Goal: Task Accomplishment & Management: Manage account settings

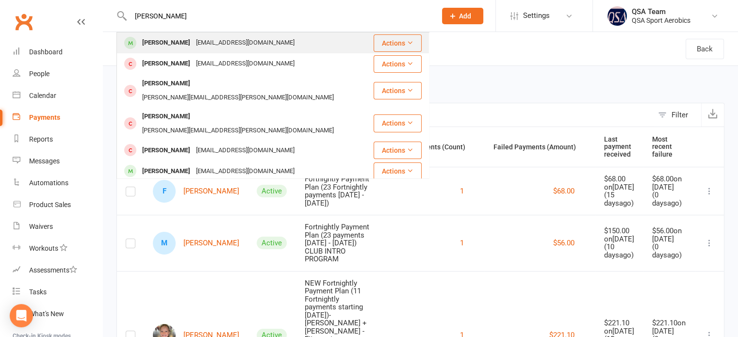
type input "grace collins"
click at [145, 47] on div "Grace Collins" at bounding box center [166, 43] width 54 height 14
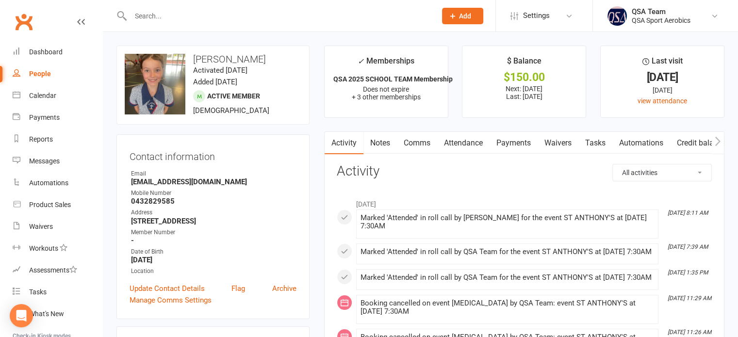
click at [43, 69] on link "People" at bounding box center [58, 74] width 90 height 22
select select "100"
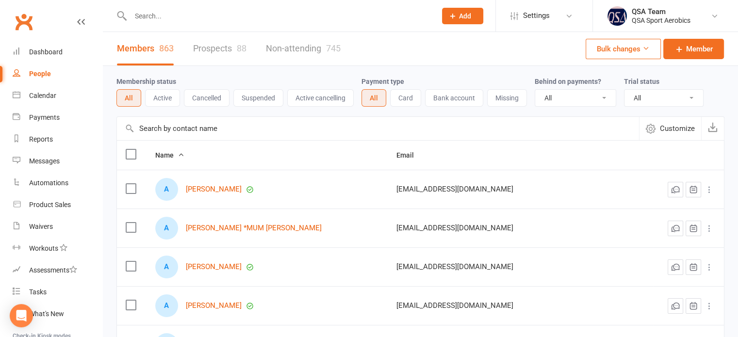
click at [159, 101] on button "Active" at bounding box center [162, 97] width 35 height 17
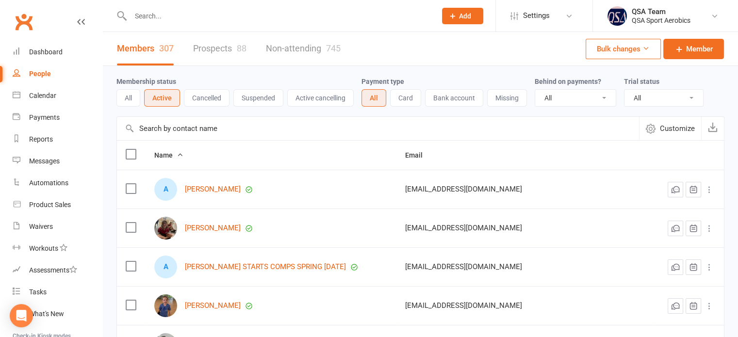
click at [665, 126] on span "Customize" at bounding box center [677, 129] width 35 height 12
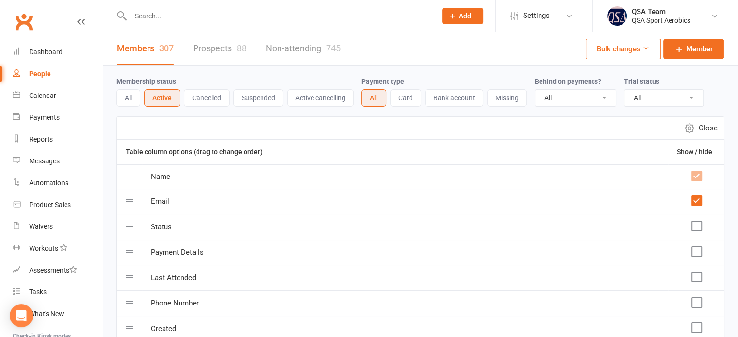
click at [696, 129] on button "Close" at bounding box center [701, 128] width 46 height 22
select select "100"
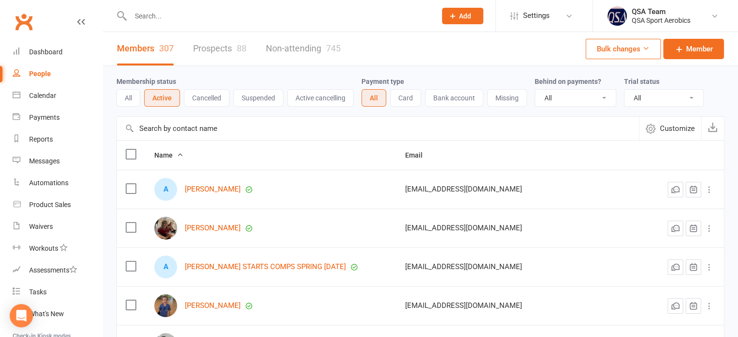
click at [176, 133] on input "text" at bounding box center [378, 128] width 522 height 23
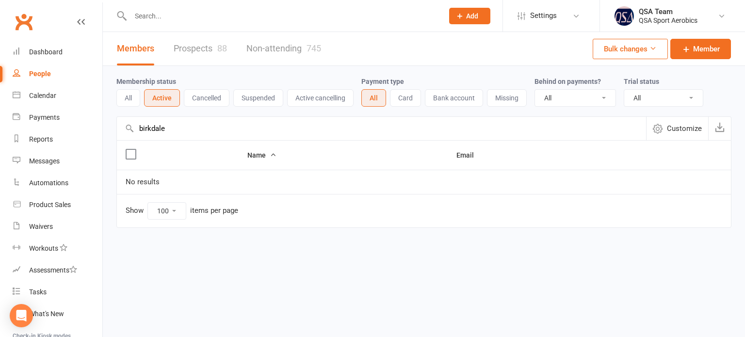
type input "birkdale"
click at [646, 53] on button "Bulk changes" at bounding box center [630, 49] width 75 height 20
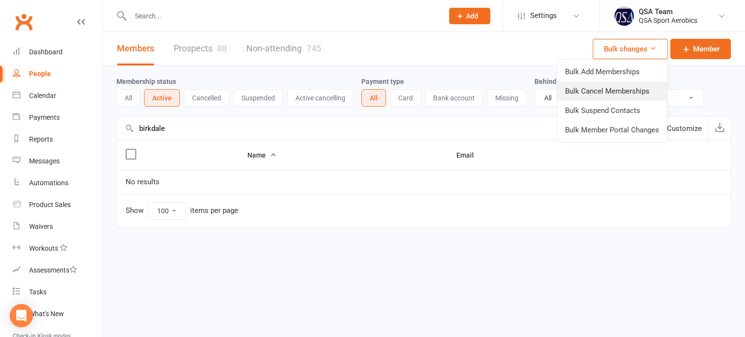
click at [591, 84] on link "Bulk Cancel Memberships" at bounding box center [612, 90] width 110 height 19
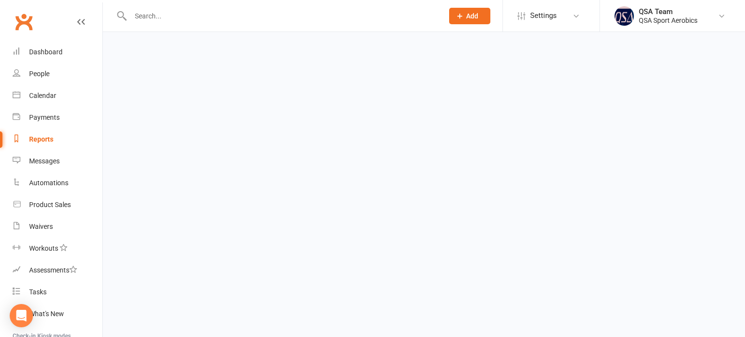
select select "false"
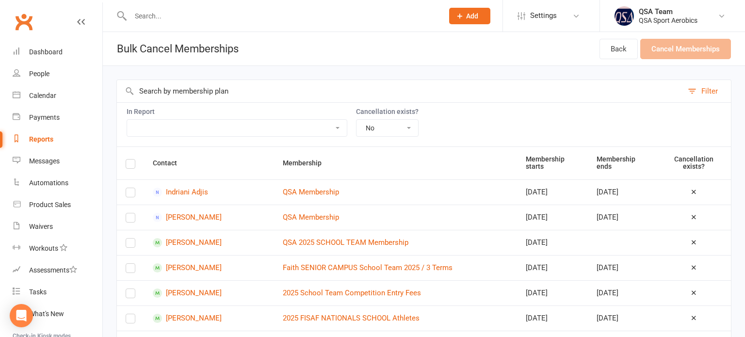
click at [180, 129] on select "2024 QSA Memberships 2024 School Comp Members & Club Members 2024 School Team M…" at bounding box center [237, 128] width 220 height 16
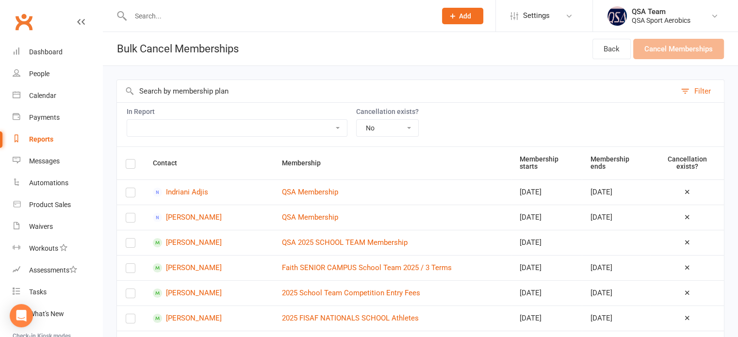
select select "116117"
click at [310, 39] on header "Bulk Cancel Memberships Back Cancel Memberships" at bounding box center [420, 49] width 635 height 34
click at [197, 93] on input "text" at bounding box center [396, 91] width 559 height 22
type input "n"
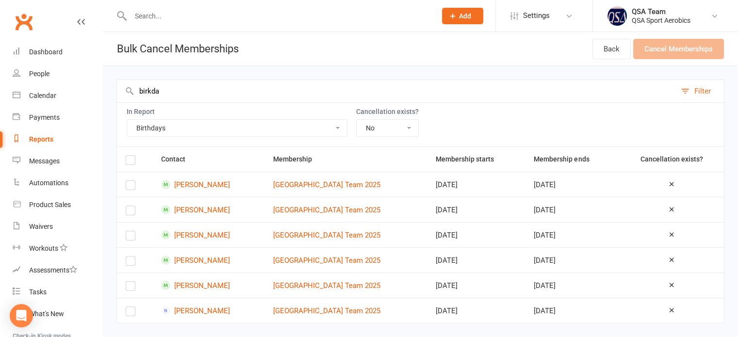
scroll to position [13, 0]
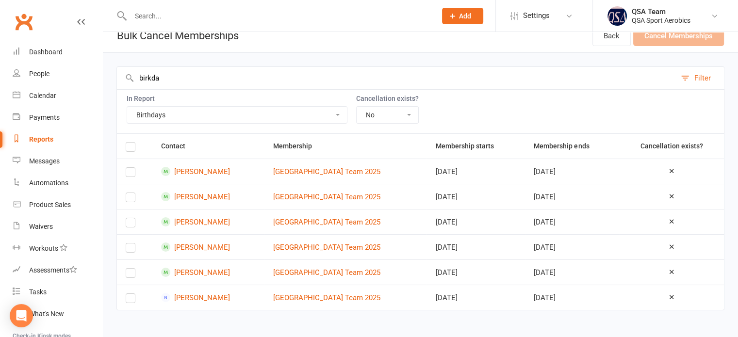
type input "birkda"
click at [128, 148] on label at bounding box center [131, 148] width 10 height 0
click at [128, 143] on input "checkbox" at bounding box center [131, 143] width 10 height 0
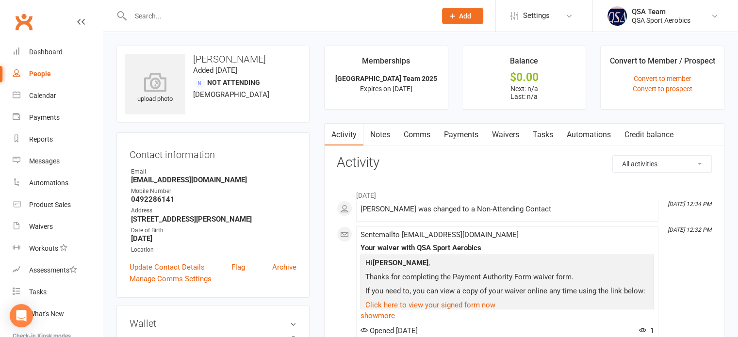
click at [671, 73] on li "Convert to Member / Prospect Convert to member Convert to prospect" at bounding box center [662, 78] width 124 height 64
click at [657, 77] on link "Convert to member" at bounding box center [662, 79] width 58 height 8
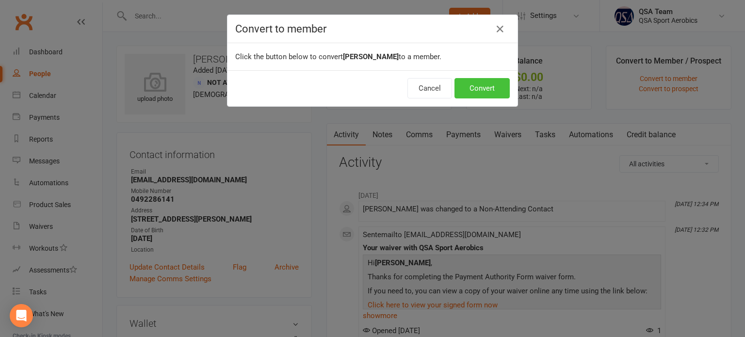
click at [471, 87] on button "Convert" at bounding box center [481, 88] width 55 height 20
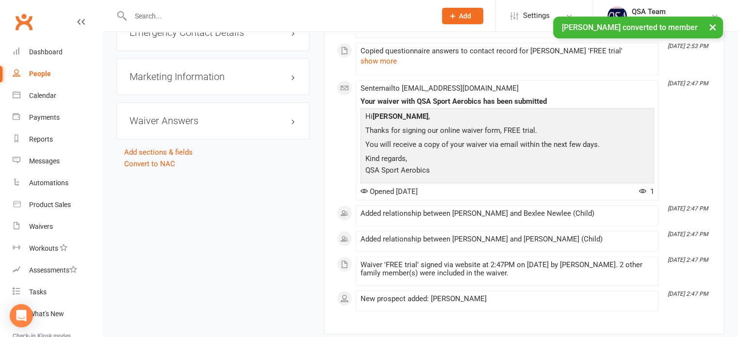
scroll to position [840, 0]
click at [147, 165] on link "Convert to NAC" at bounding box center [149, 165] width 51 height 9
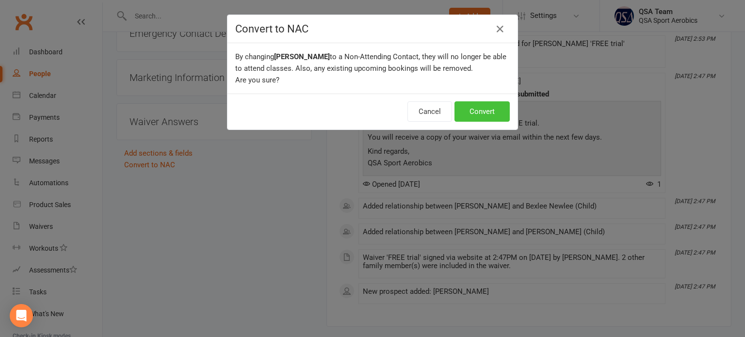
click at [487, 113] on button "Convert" at bounding box center [481, 111] width 55 height 20
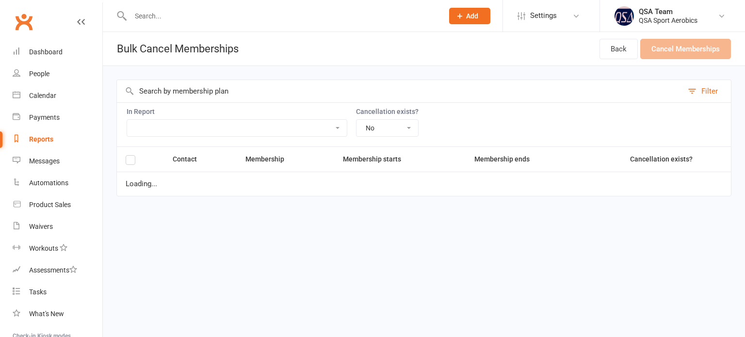
select select "false"
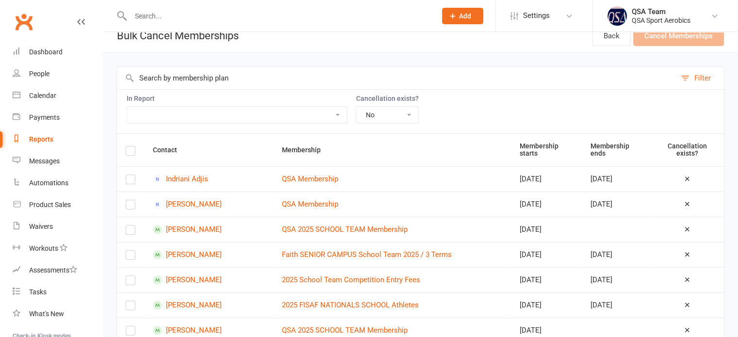
click at [206, 82] on input "text" at bounding box center [396, 78] width 559 height 22
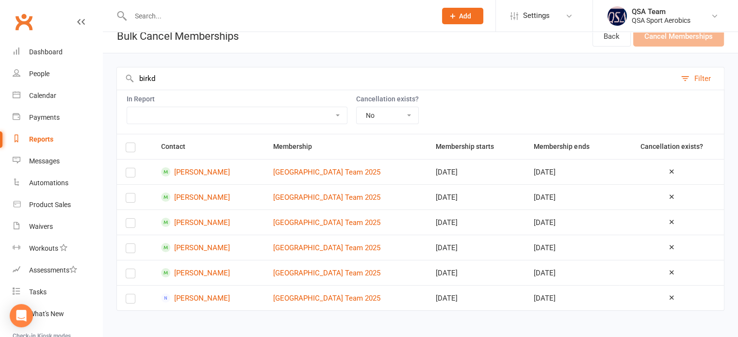
scroll to position [13, 0]
type input "birkd"
click at [130, 148] on label at bounding box center [131, 148] width 10 height 0
click at [130, 143] on input "checkbox" at bounding box center [131, 143] width 10 height 0
click at [210, 294] on link "Kara Newlee" at bounding box center [208, 297] width 95 height 9
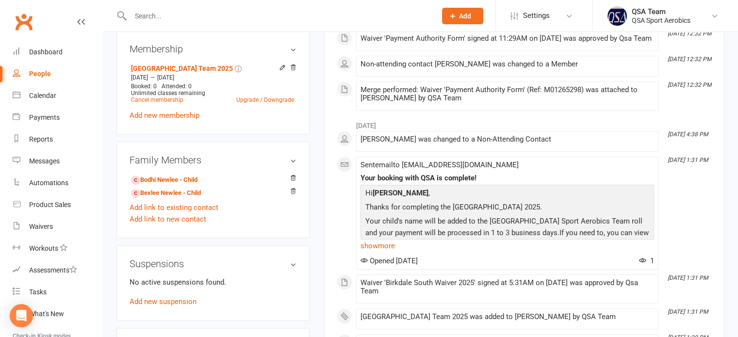
scroll to position [381, 0]
click at [180, 98] on link "Cancel membership" at bounding box center [157, 100] width 52 height 7
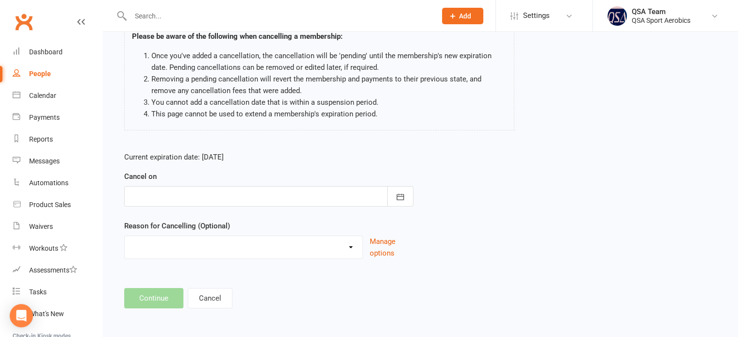
scroll to position [81, 0]
click at [367, 196] on div at bounding box center [268, 197] width 289 height 20
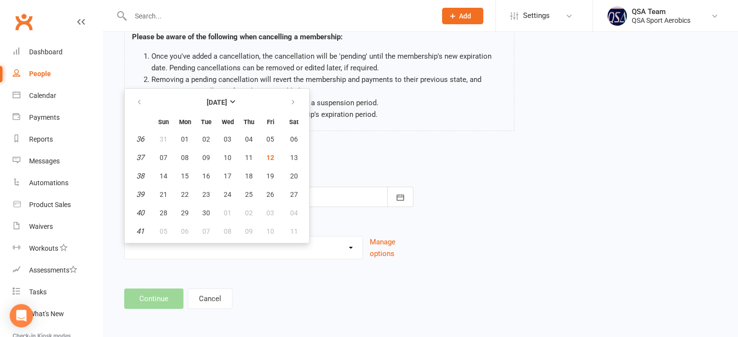
click at [475, 131] on div "Kara Newlee - Birkdale South School Team 2025 Please be aware of the following …" at bounding box center [319, 70] width 404 height 149
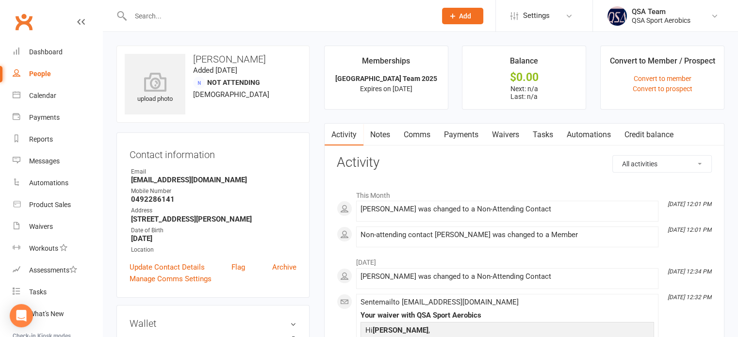
select select "false"
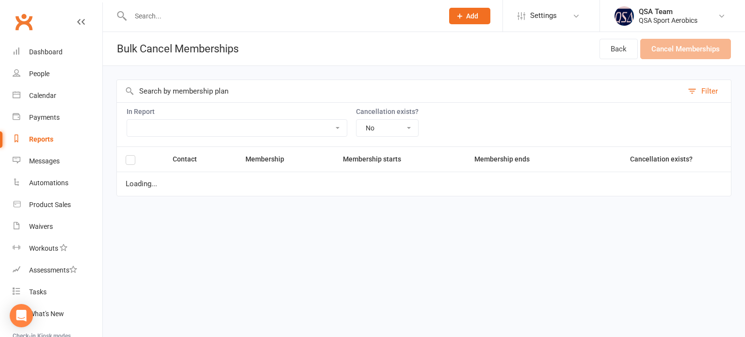
click at [180, 94] on input "text" at bounding box center [400, 91] width 566 height 22
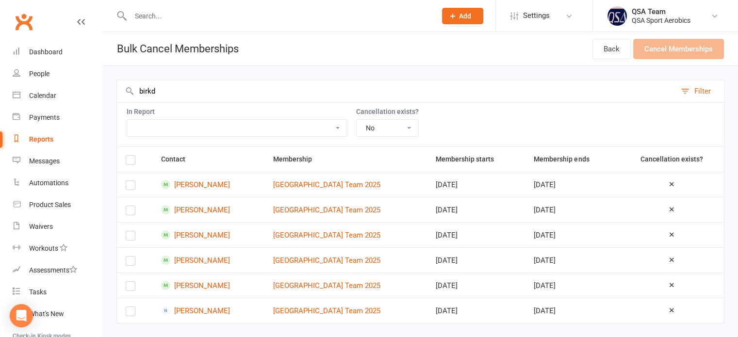
type input "birkd"
click at [132, 162] on label at bounding box center [131, 162] width 10 height 0
click at [132, 156] on input "checkbox" at bounding box center [131, 156] width 10 height 0
click at [649, 53] on button "Cancel Memberships (6)" at bounding box center [674, 49] width 100 height 20
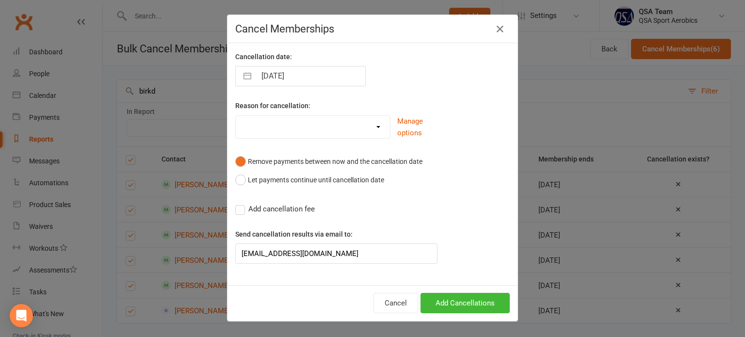
click at [291, 73] on input "12 Sep 2025" at bounding box center [310, 75] width 109 height 19
select select "7"
select select "2025"
select select "8"
select select "2025"
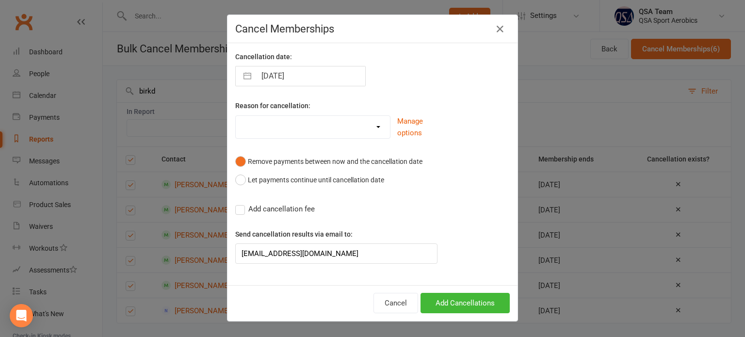
select select "9"
select select "2025"
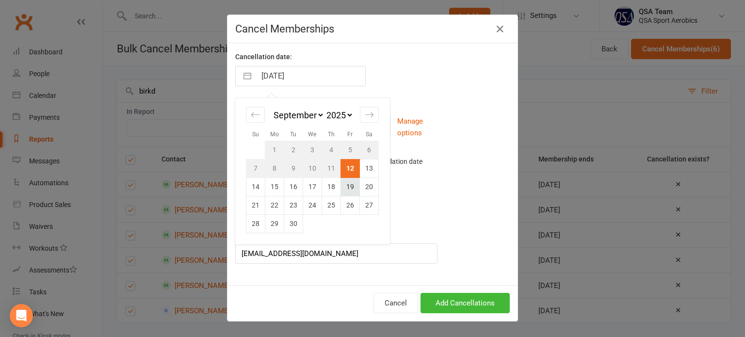
click at [349, 188] on td "19" at bounding box center [350, 187] width 19 height 18
type input "19 Sep 2025"
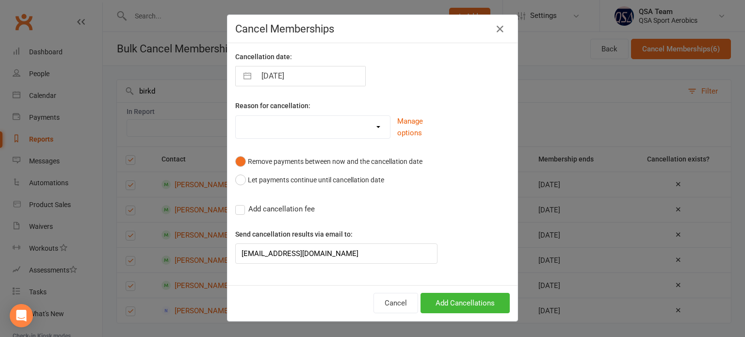
click at [369, 133] on select "Holiday Injury Other reason" at bounding box center [313, 125] width 154 height 19
click at [477, 159] on div "Remove payments between now and the cancellation date Let payments continue unt…" at bounding box center [372, 170] width 289 height 37
click at [468, 300] on button "Add Cancellations" at bounding box center [464, 303] width 89 height 20
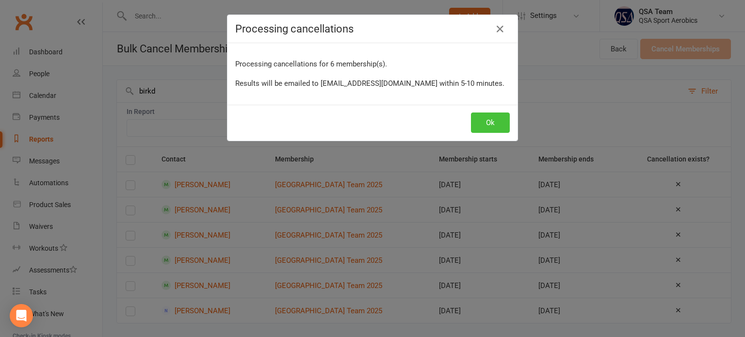
click at [474, 124] on button "Ok" at bounding box center [490, 123] width 39 height 20
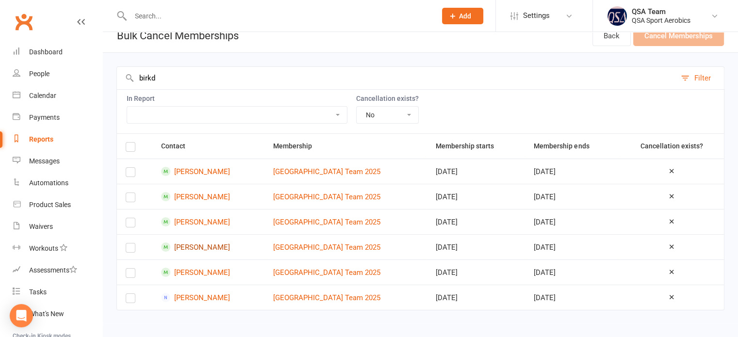
scroll to position [13, 0]
drag, startPoint x: 203, startPoint y: 296, endPoint x: 194, endPoint y: 289, distance: 11.7
drag, startPoint x: 194, startPoint y: 289, endPoint x: 443, endPoint y: 95, distance: 314.8
click at [443, 95] on div "In Report 2024 QSA Memberships 2024 School Comp Members & Club Members 2024 Sch…" at bounding box center [420, 112] width 608 height 44
click at [175, 14] on input "text" at bounding box center [279, 16] width 302 height 14
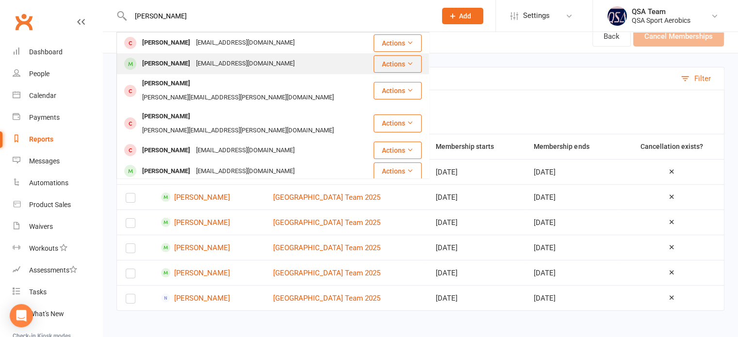
type input "grace coll"
click at [163, 60] on div "Grace Collins" at bounding box center [166, 64] width 54 height 14
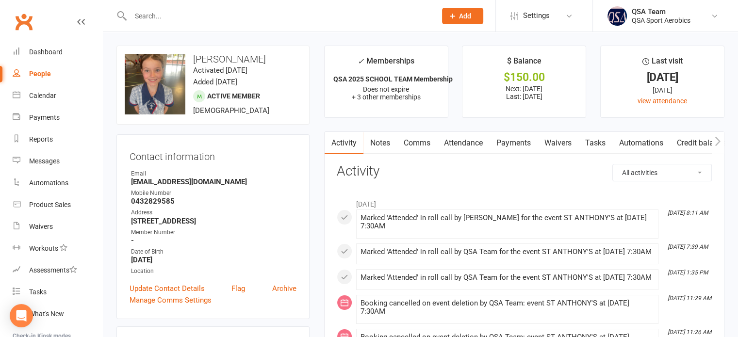
click at [372, 140] on link "Notes" at bounding box center [379, 143] width 33 height 22
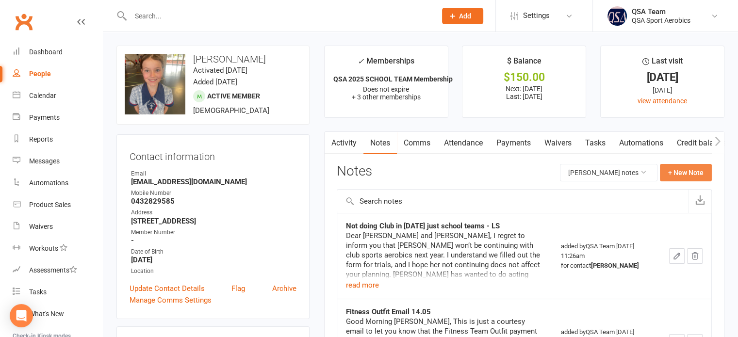
click at [693, 175] on button "+ New Note" at bounding box center [686, 172] width 52 height 17
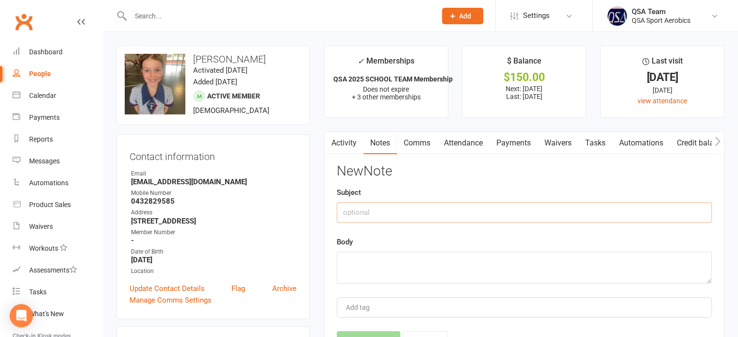
click at [380, 208] on input "text" at bounding box center [524, 212] width 375 height 20
type input "Cancelled Term 4 2025"
click at [376, 247] on div "Body" at bounding box center [524, 260] width 375 height 48
click at [369, 256] on textarea at bounding box center [524, 268] width 375 height 32
paste textarea "Sarah Sep 7, 2025, 7:52 PM (5 days ago) to me Hello Lauryn and Holly, Unfortuna…"
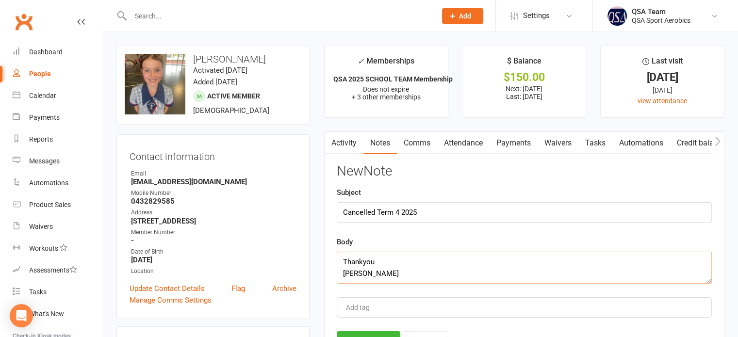
scroll to position [107, 0]
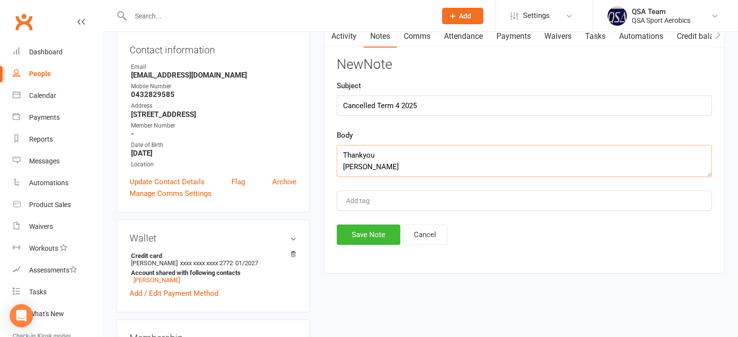
type textarea "Sarah Sep 7, 2025, 7:52 PM (5 days ago) to me Hello Lauryn and Holly, Unfortuna…"
click at [366, 244] on div "Activity Notes Comms Attendance Payments Waivers Tasks Automations Credit balan…" at bounding box center [524, 149] width 400 height 249
click at [366, 238] on button "Save Note" at bounding box center [369, 235] width 64 height 20
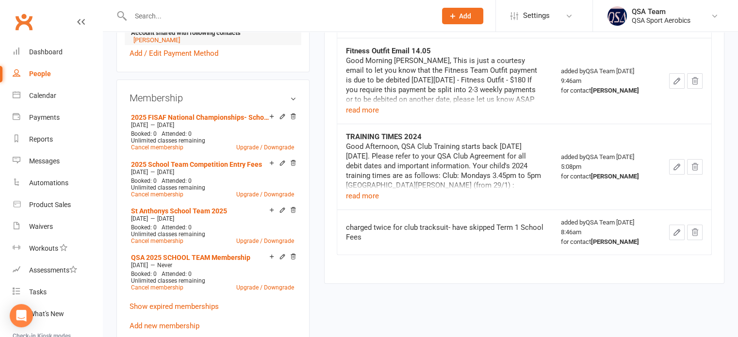
scroll to position [369, 0]
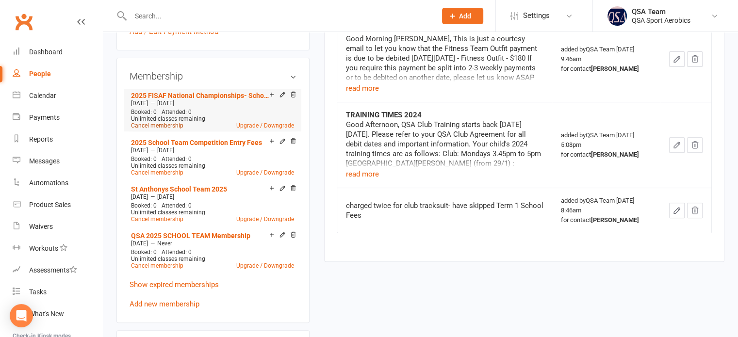
click at [165, 127] on link "Cancel membership" at bounding box center [157, 125] width 52 height 7
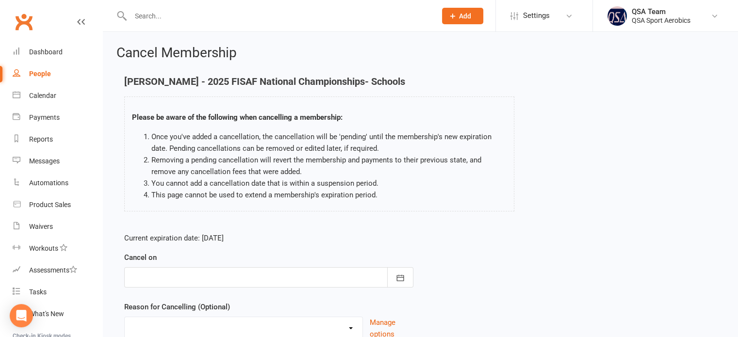
scroll to position [81, 0]
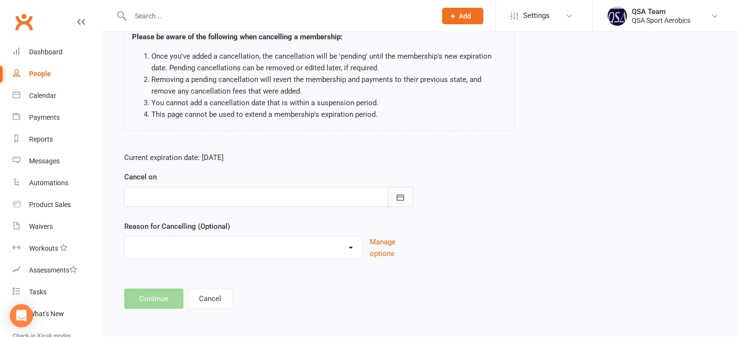
click at [395, 198] on icon "button" at bounding box center [400, 198] width 10 height 10
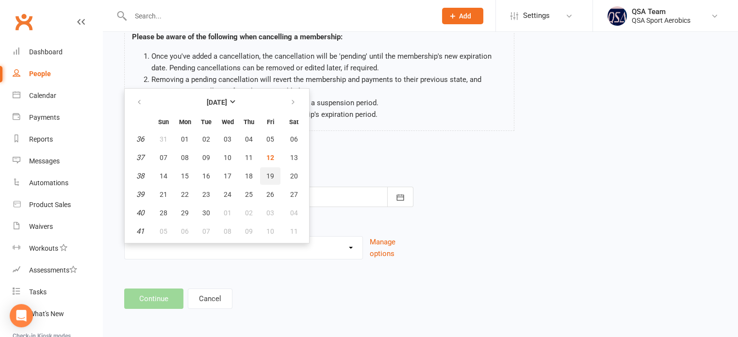
click at [268, 172] on span "19" at bounding box center [270, 176] width 8 height 8
type input "19 Sep 2025"
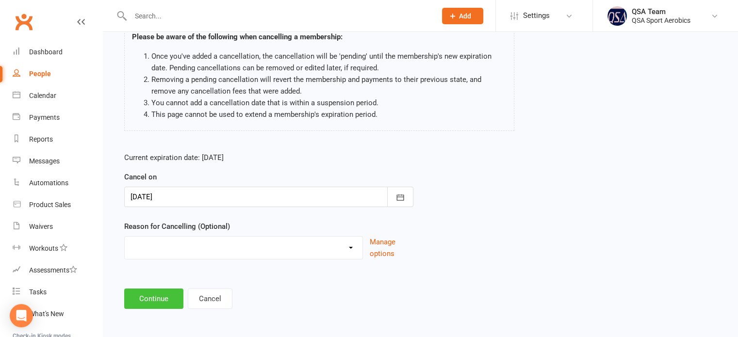
click at [139, 299] on button "Continue" at bounding box center [153, 299] width 59 height 20
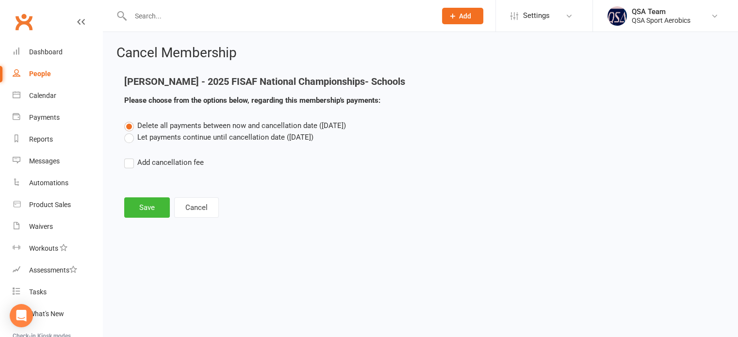
scroll to position [0, 0]
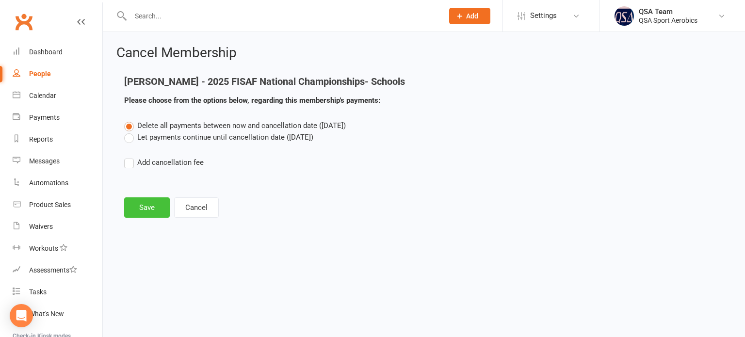
click at [138, 208] on button "Save" at bounding box center [147, 207] width 46 height 20
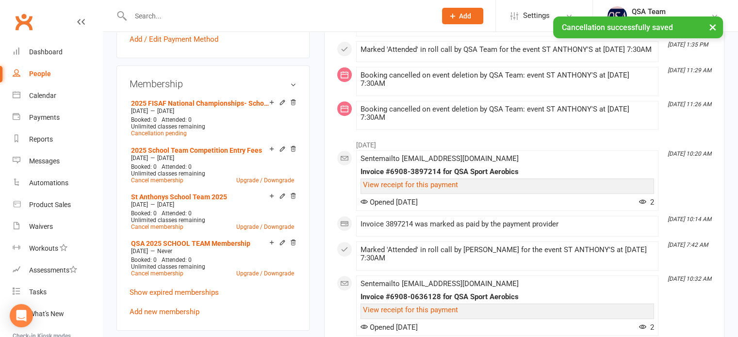
scroll to position [386, 0]
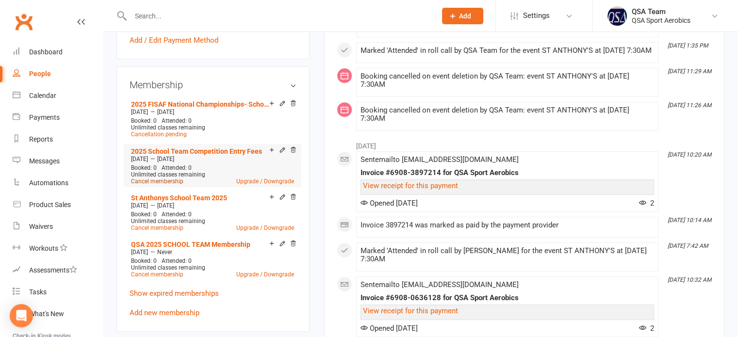
click at [164, 181] on link "Cancel membership" at bounding box center [157, 181] width 52 height 7
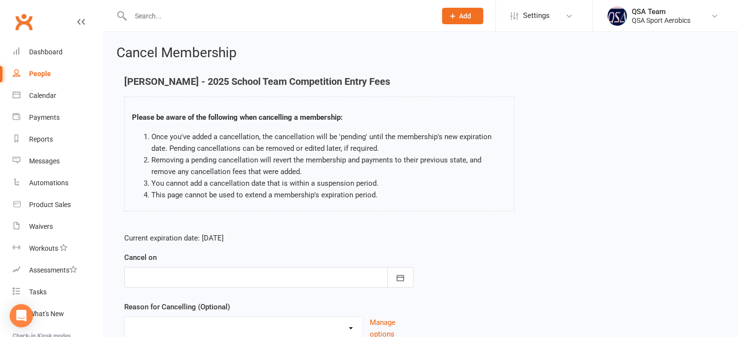
scroll to position [81, 0]
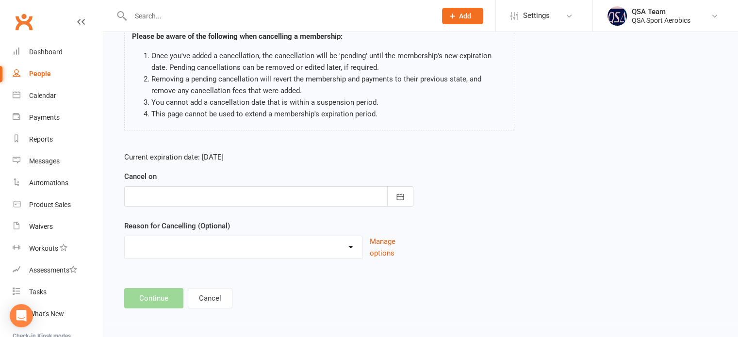
click at [261, 194] on div at bounding box center [268, 196] width 289 height 20
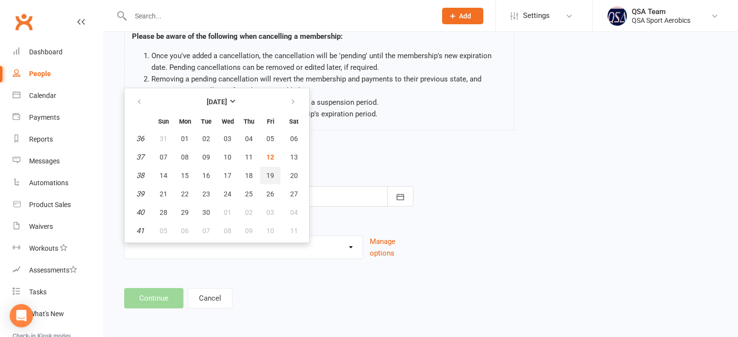
click at [270, 172] on span "19" at bounding box center [270, 176] width 8 height 8
type input "19 Sep 2025"
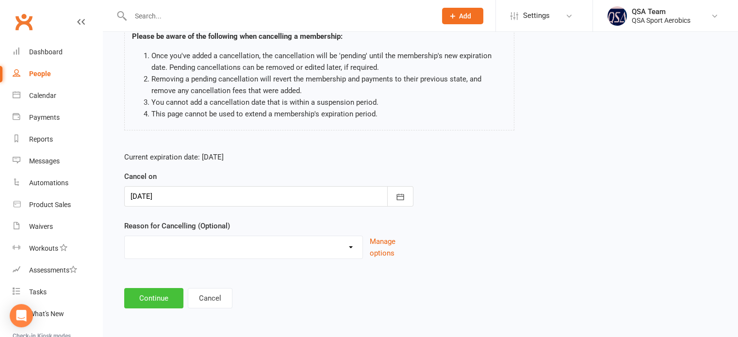
click at [147, 296] on button "Continue" at bounding box center [153, 298] width 59 height 20
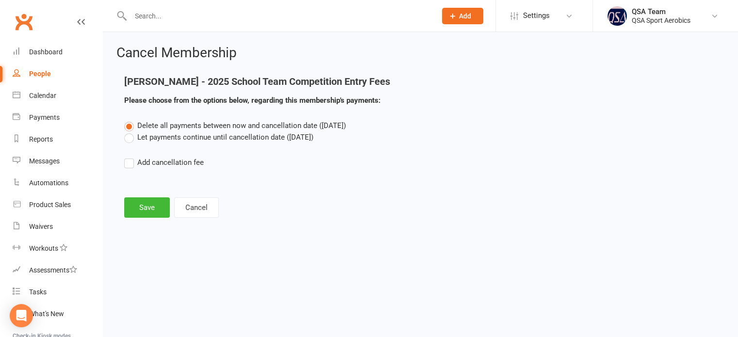
scroll to position [0, 0]
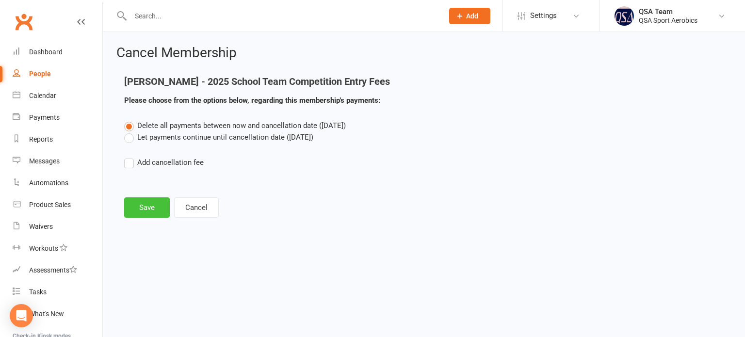
click at [147, 209] on button "Save" at bounding box center [147, 207] width 46 height 20
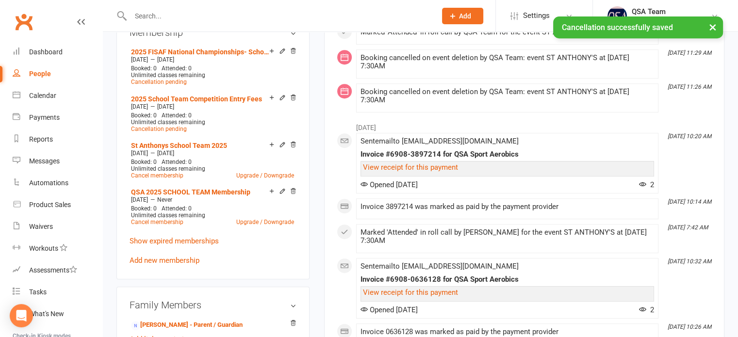
scroll to position [438, 0]
click at [137, 176] on link "Cancel membership" at bounding box center [157, 176] width 52 height 7
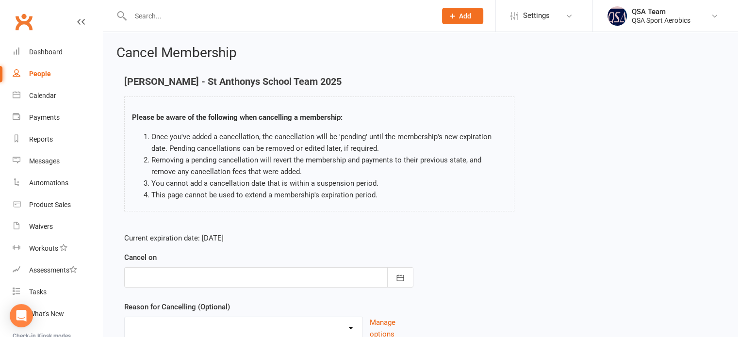
scroll to position [81, 0]
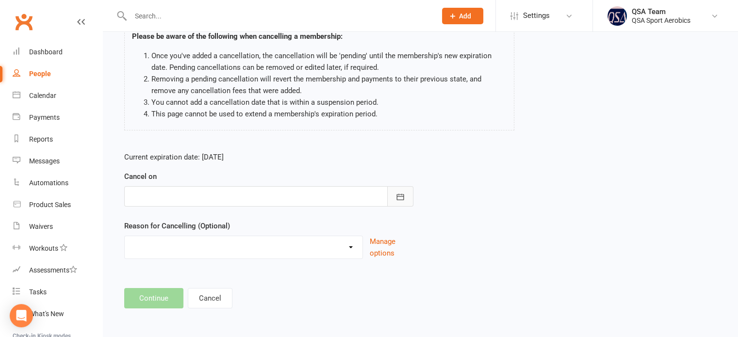
click at [403, 198] on icon "button" at bounding box center [400, 197] width 10 height 10
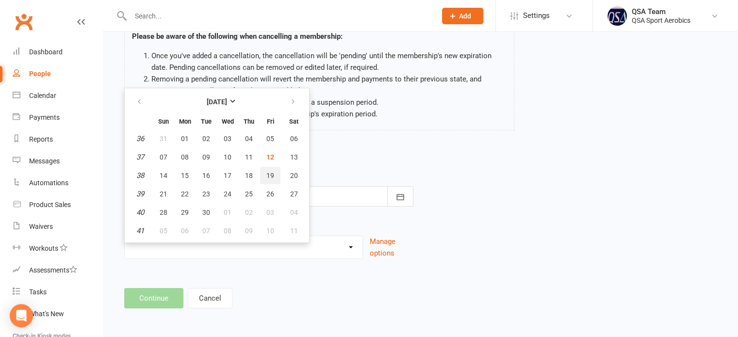
click at [266, 176] on span "19" at bounding box center [270, 176] width 8 height 8
type input "19 Sep 2025"
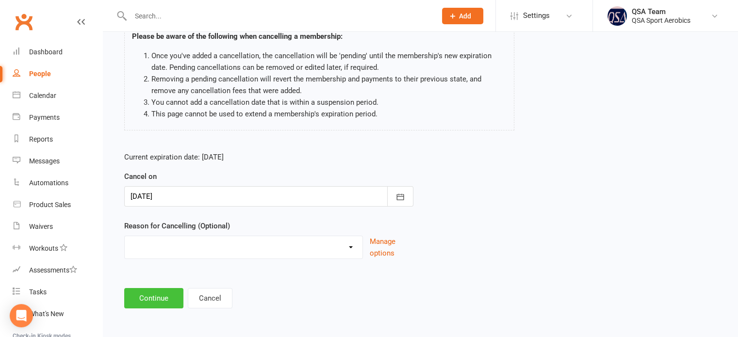
click at [171, 301] on button "Continue" at bounding box center [153, 298] width 59 height 20
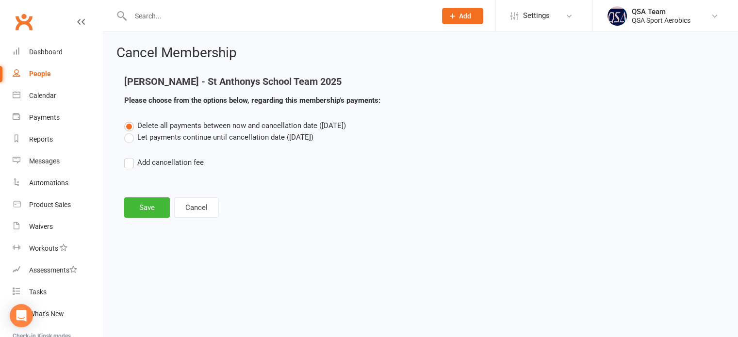
scroll to position [0, 0]
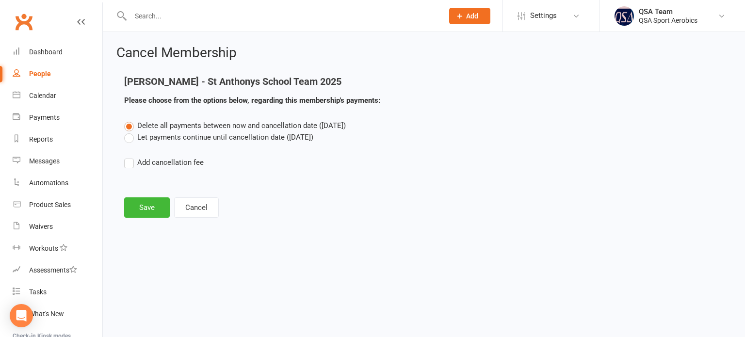
click at [666, 113] on div "Grace Collins - St Anthonys School Team 2025 Please choose from the options bel…" at bounding box center [424, 98] width 614 height 44
click at [157, 208] on button "Save" at bounding box center [147, 207] width 46 height 20
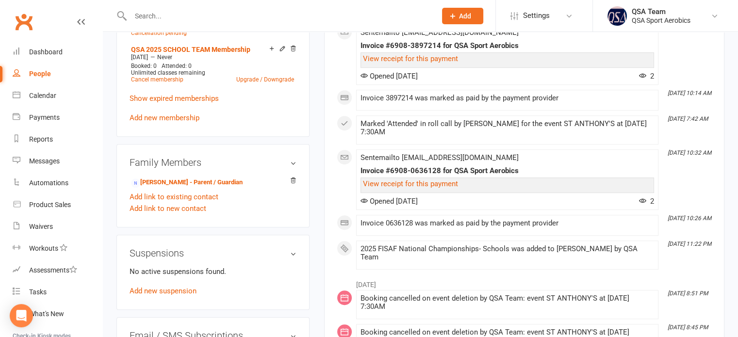
scroll to position [510, 0]
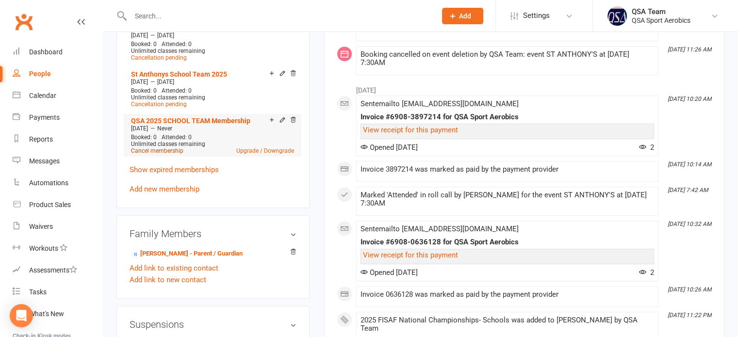
click at [157, 149] on link "Cancel membership" at bounding box center [157, 150] width 52 height 7
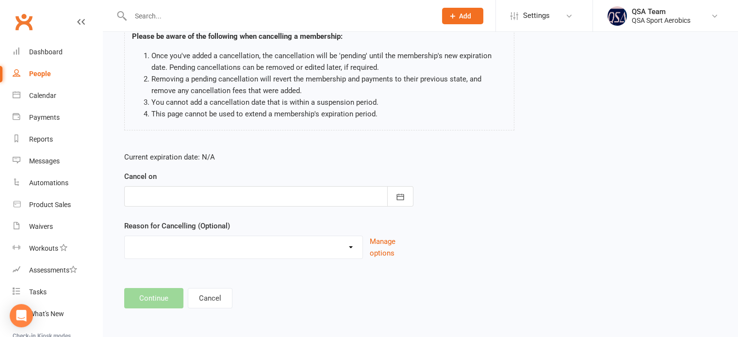
scroll to position [81, 0]
click at [179, 196] on div at bounding box center [268, 197] width 289 height 20
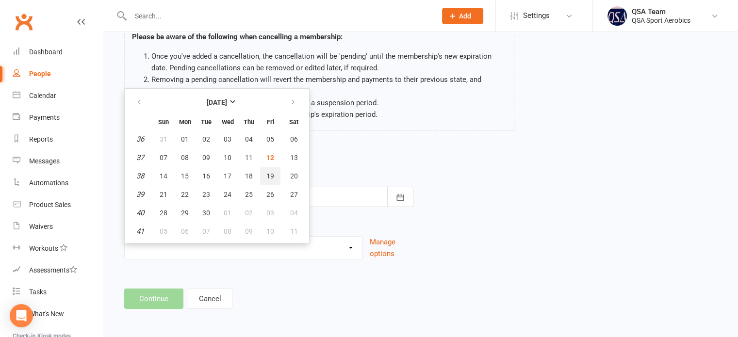
click at [270, 172] on span "19" at bounding box center [270, 176] width 8 height 8
type input "19 Sep 2025"
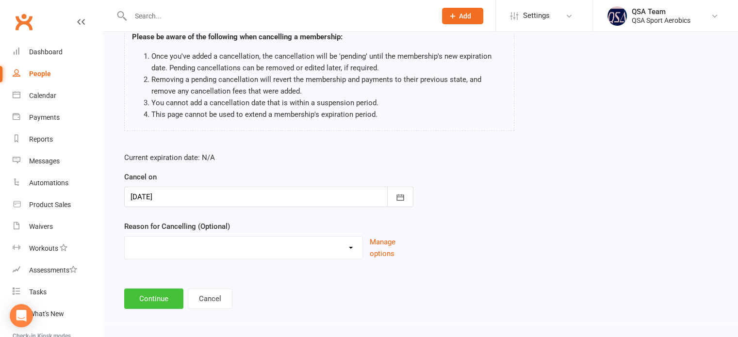
click at [160, 293] on button "Continue" at bounding box center [153, 299] width 59 height 20
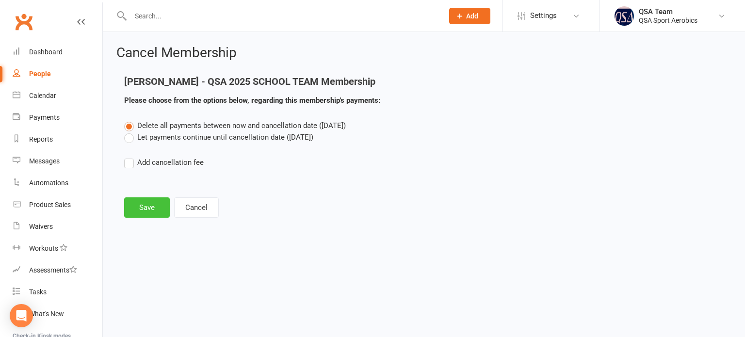
click at [145, 204] on button "Save" at bounding box center [147, 207] width 46 height 20
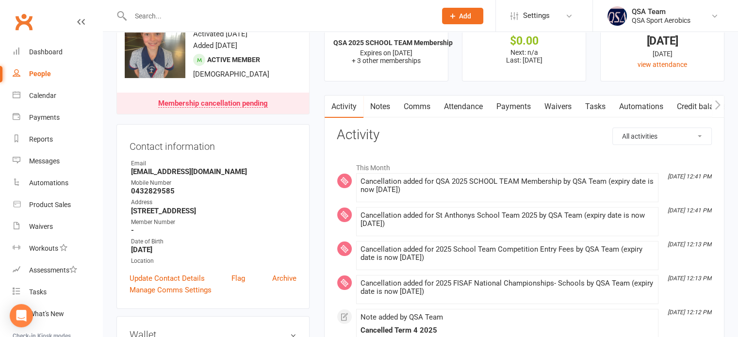
scroll to position [37, 0]
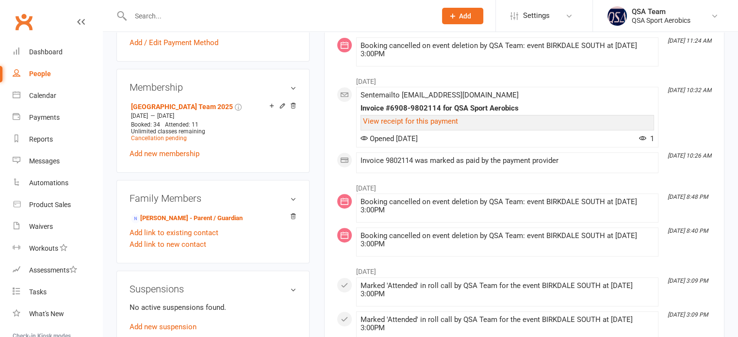
scroll to position [384, 0]
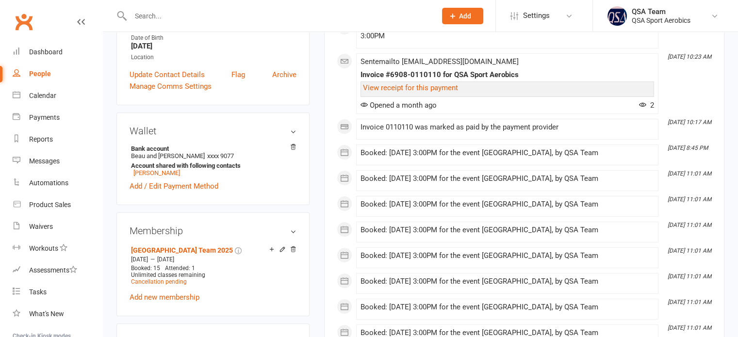
scroll to position [244, 0]
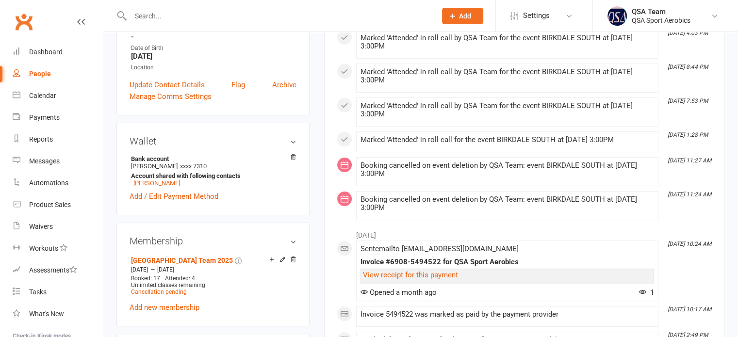
scroll to position [269, 0]
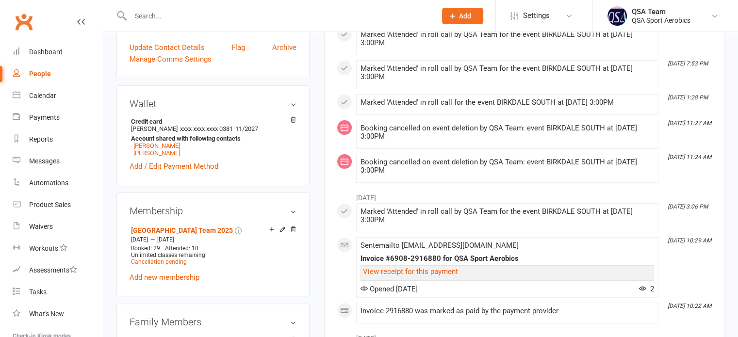
scroll to position [273, 0]
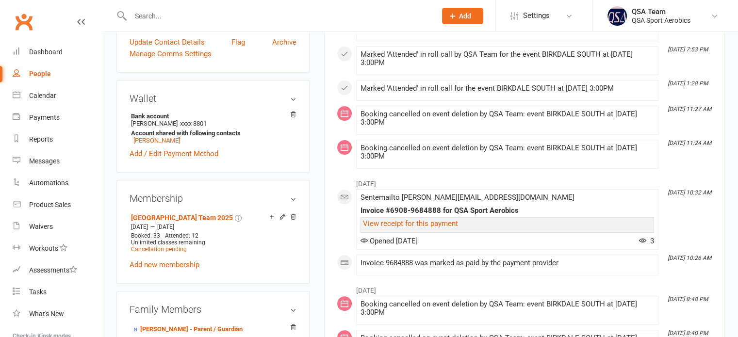
scroll to position [283, 0]
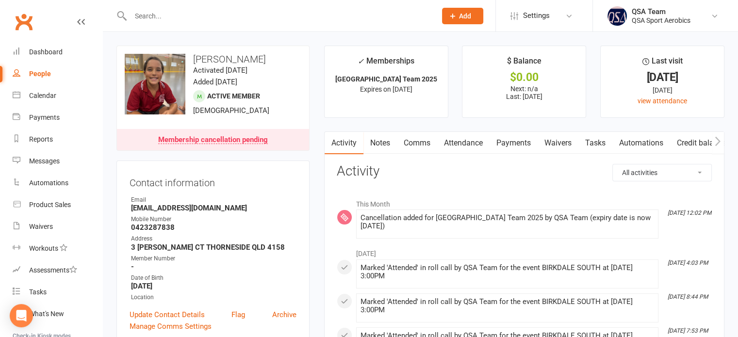
click at [512, 138] on link "Payments" at bounding box center [513, 143] width 48 height 22
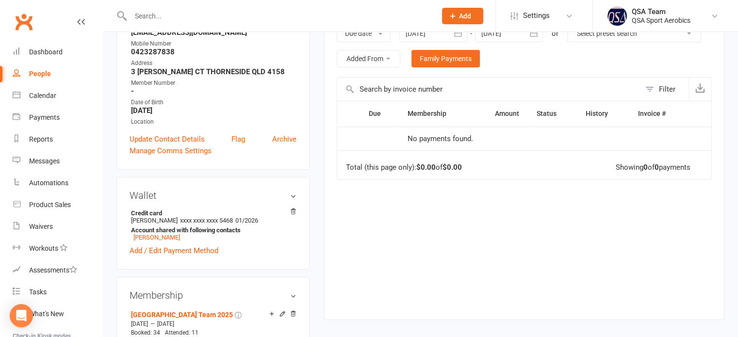
scroll to position [175, 0]
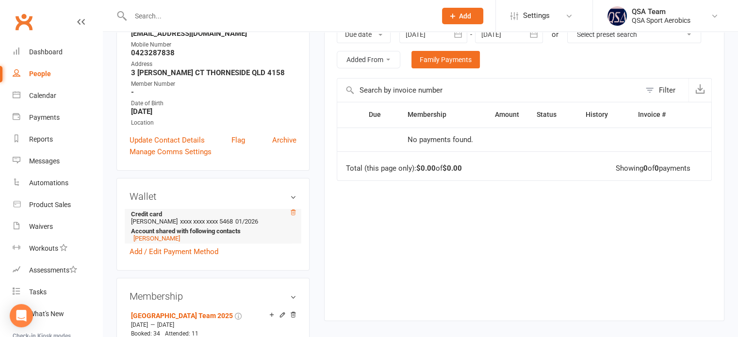
click at [292, 211] on icon at bounding box center [293, 212] width 7 height 7
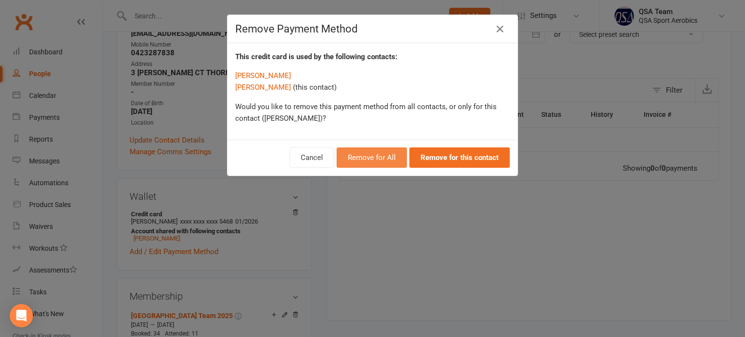
click at [373, 154] on button "Remove for All" at bounding box center [372, 157] width 70 height 20
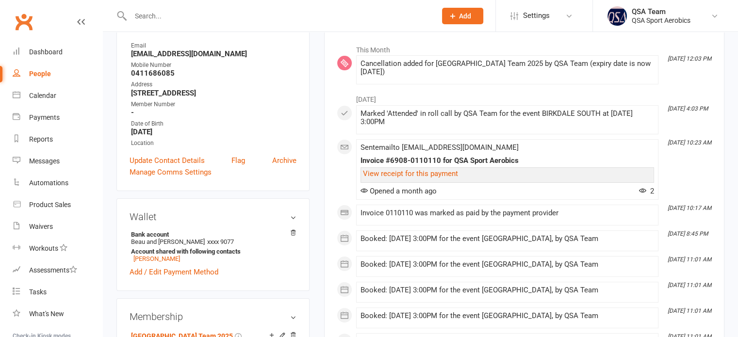
scroll to position [181, 0]
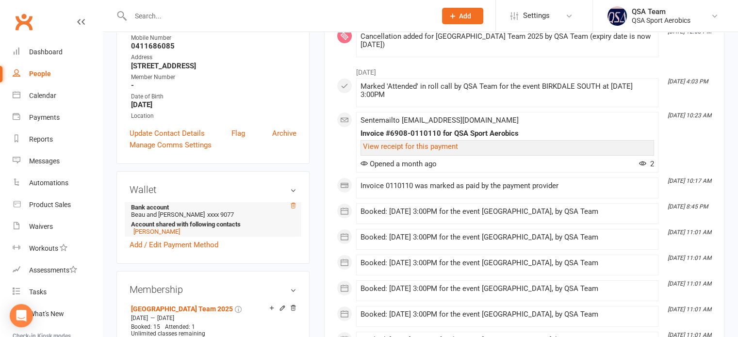
click at [290, 204] on icon at bounding box center [293, 205] width 7 height 7
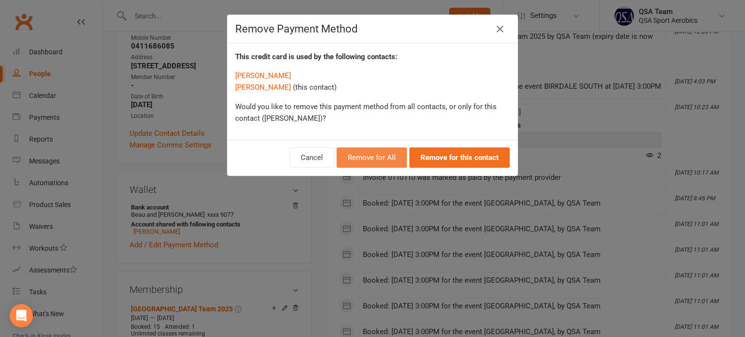
click at [386, 155] on button "Remove for All" at bounding box center [372, 157] width 70 height 20
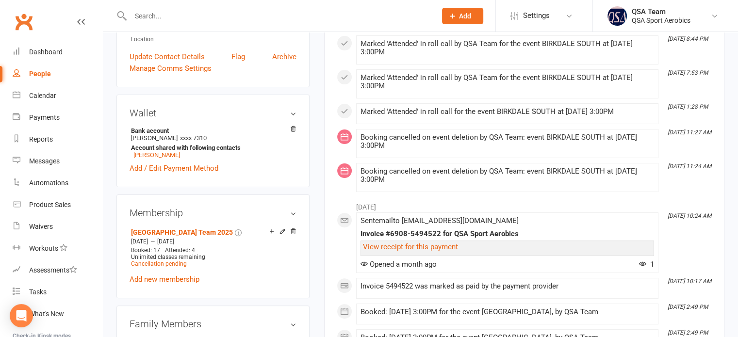
scroll to position [293, 0]
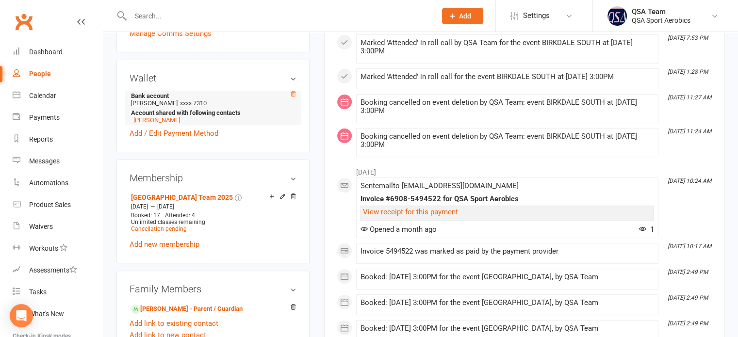
click at [291, 94] on icon at bounding box center [293, 93] width 5 height 5
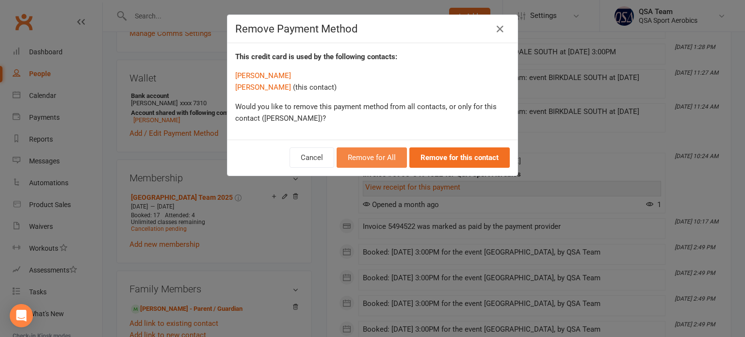
click at [384, 154] on button "Remove for All" at bounding box center [372, 157] width 70 height 20
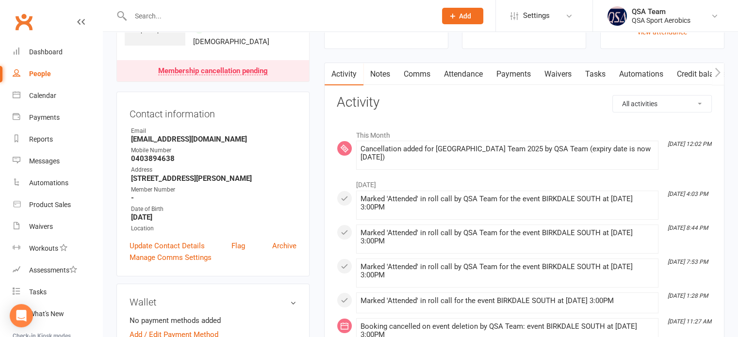
scroll to position [0, 0]
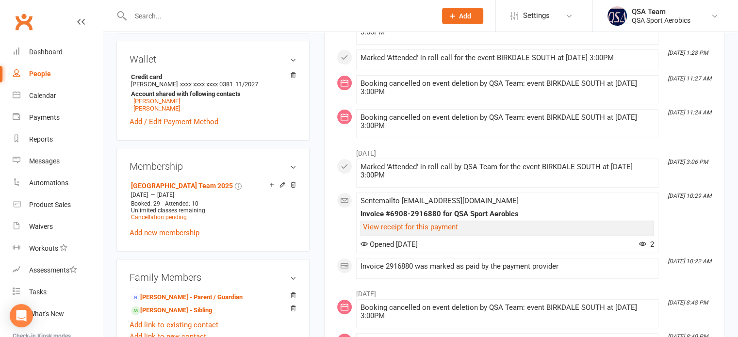
scroll to position [292, 0]
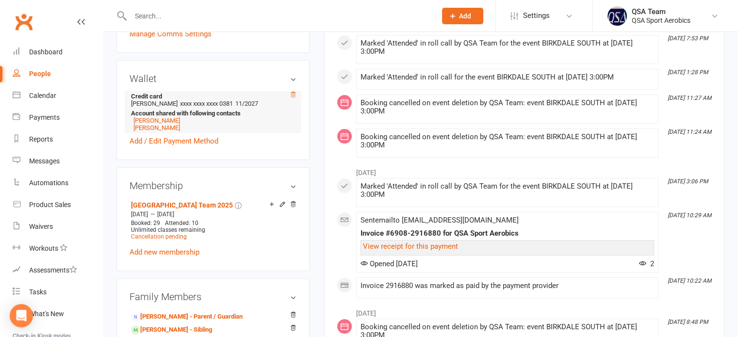
click at [295, 93] on icon at bounding box center [293, 94] width 7 height 7
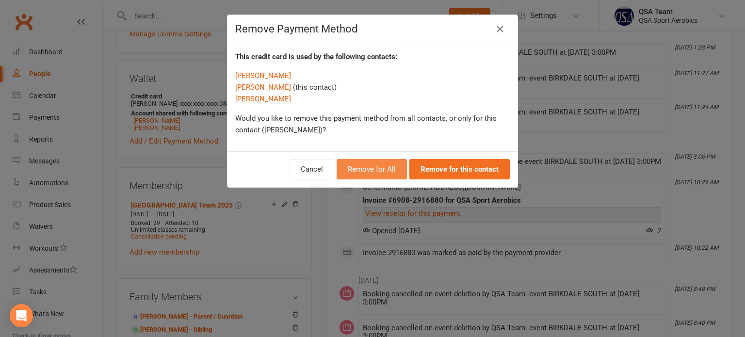
click at [361, 172] on button "Remove for All" at bounding box center [372, 169] width 70 height 20
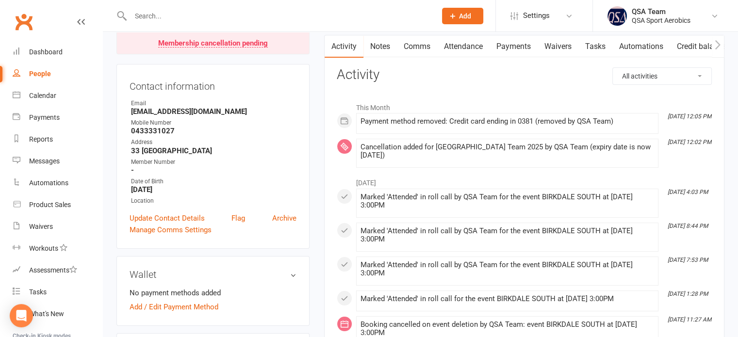
scroll to position [0, 0]
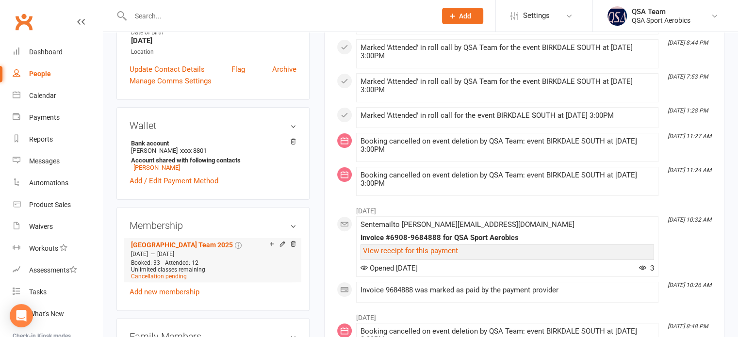
scroll to position [254, 0]
click at [293, 139] on icon at bounding box center [293, 142] width 7 height 7
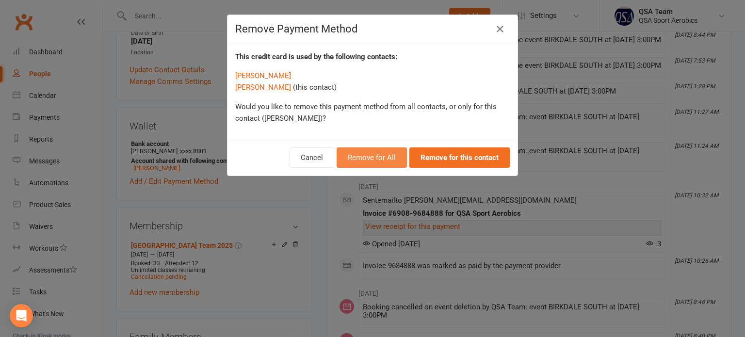
click at [364, 156] on button "Remove for All" at bounding box center [372, 157] width 70 height 20
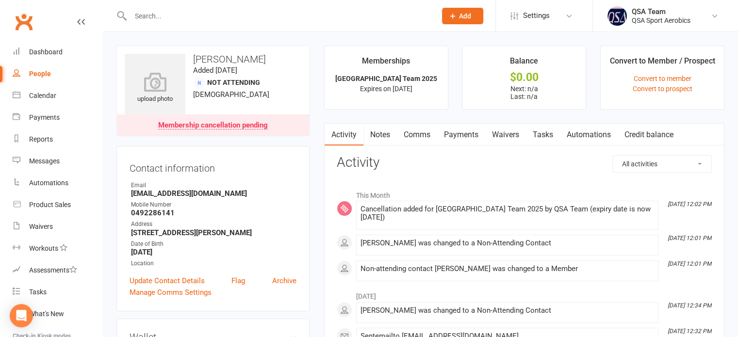
scroll to position [206, 0]
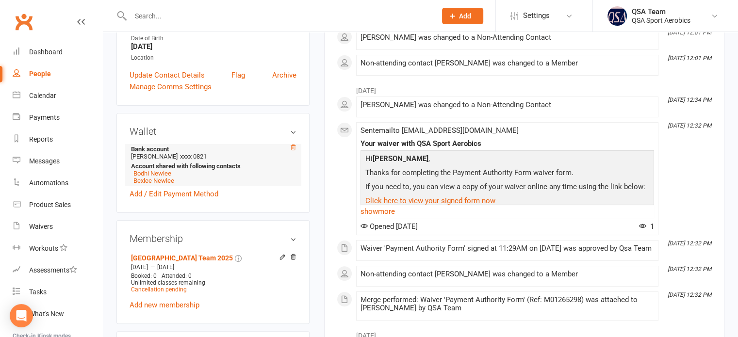
click at [293, 148] on icon at bounding box center [293, 147] width 7 height 7
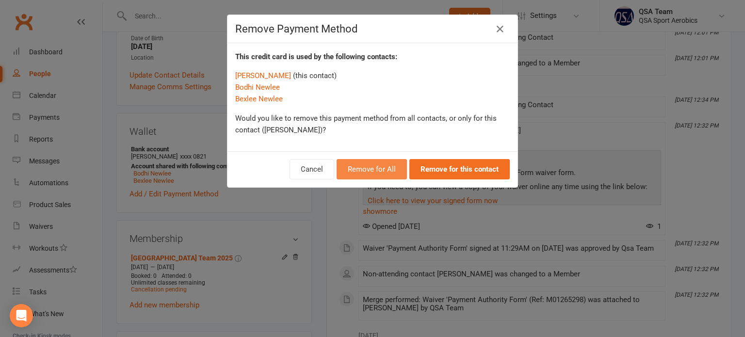
click at [380, 172] on button "Remove for All" at bounding box center [372, 169] width 70 height 20
